Goal: Information Seeking & Learning: Learn about a topic

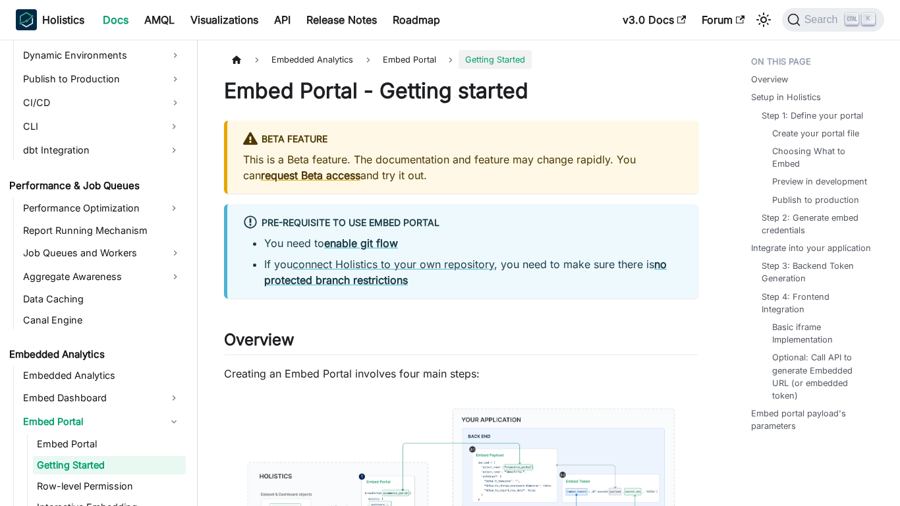
scroll to position [1152, 0]
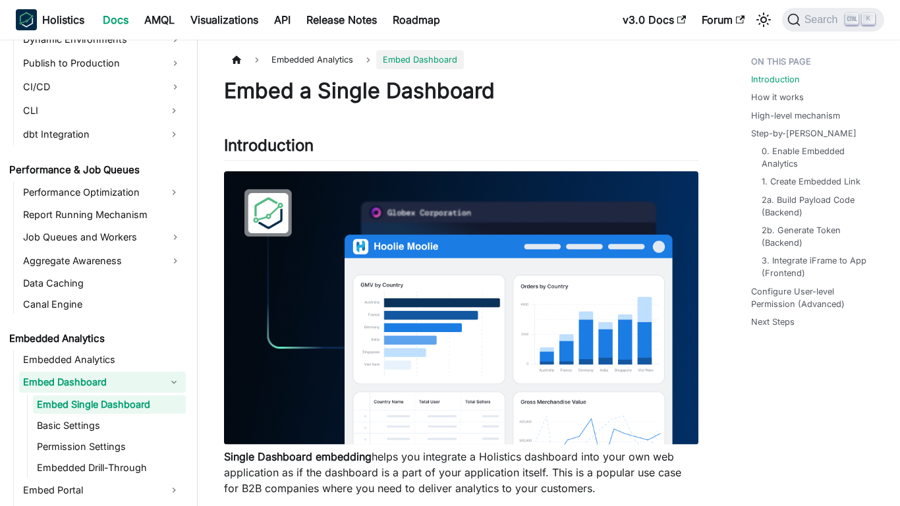
scroll to position [1108, 0]
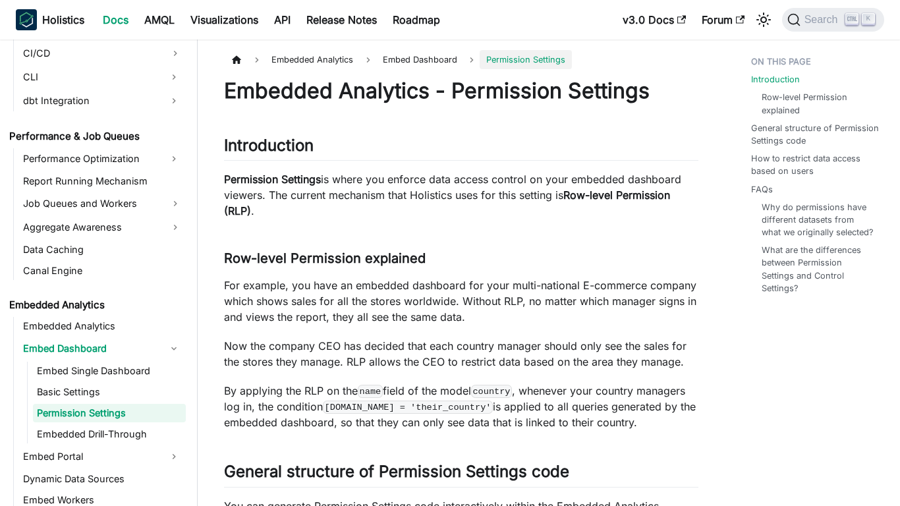
scroll to position [1150, 0]
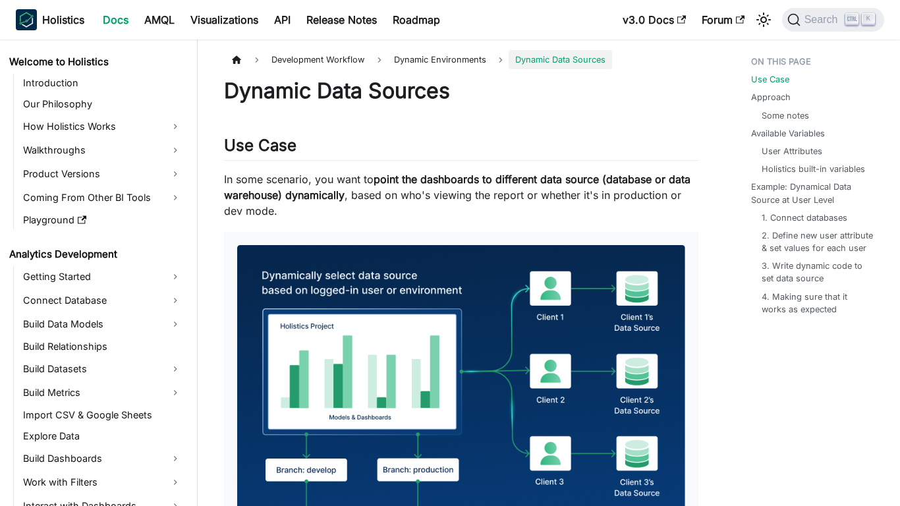
scroll to position [765, 0]
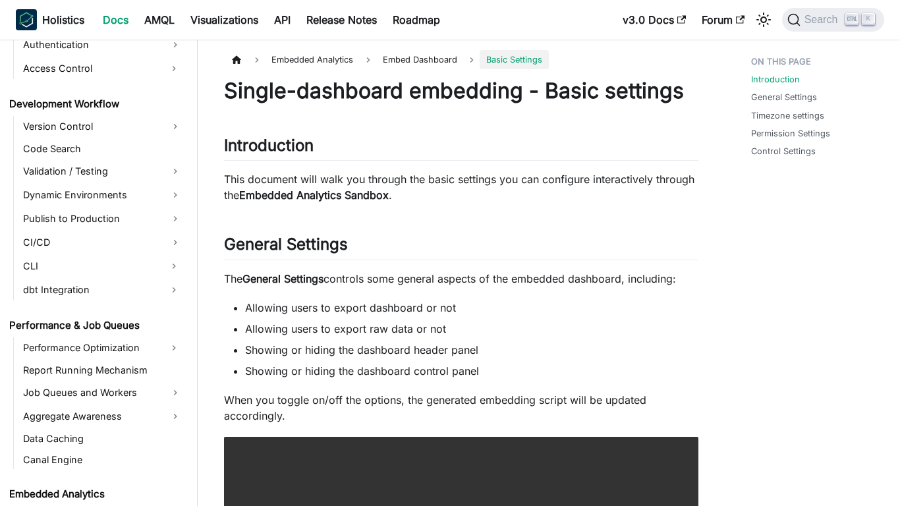
scroll to position [1129, 0]
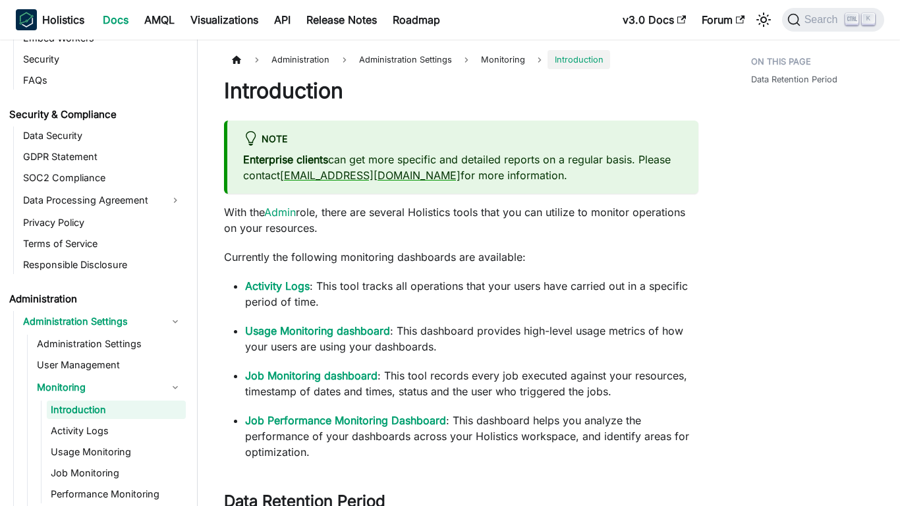
scroll to position [1524, 0]
